Goal: Task Accomplishment & Management: Manage account settings

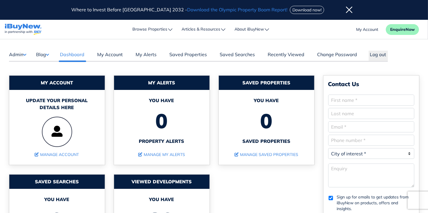
click at [43, 54] on button "Blog" at bounding box center [42, 55] width 13 height 8
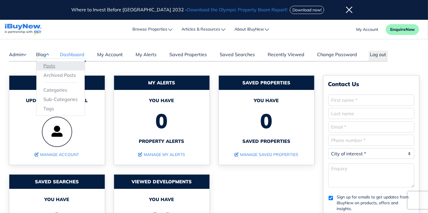
click at [45, 66] on link "Posts" at bounding box center [60, 65] width 34 height 7
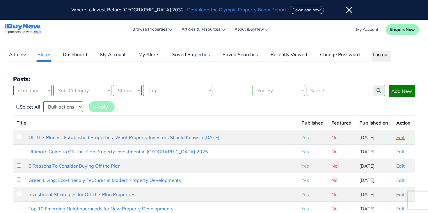
click at [399, 137] on link "Edit" at bounding box center [401, 138] width 8 height 6
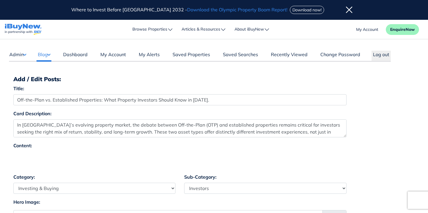
select select "4"
select select "17"
select select "7"
click at [388, 55] on button "Log out" at bounding box center [381, 56] width 19 height 10
